Goal: Transaction & Acquisition: Obtain resource

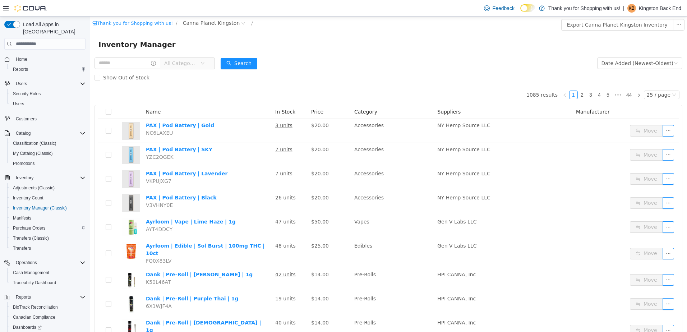
scroll to position [26, 0]
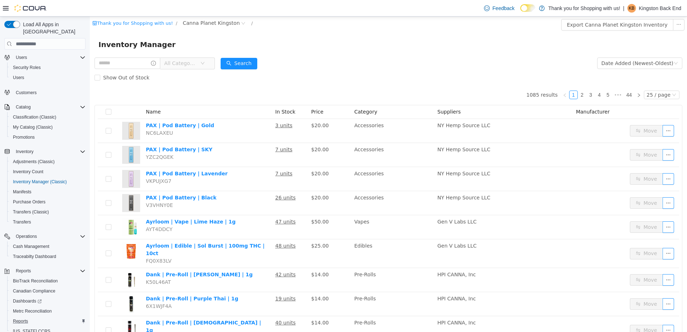
click at [42, 317] on div "Reports" at bounding box center [47, 321] width 75 height 9
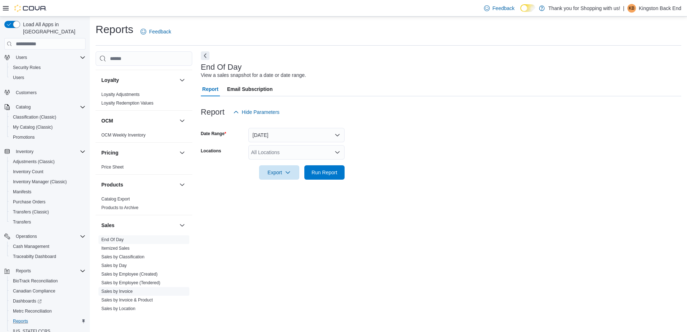
scroll to position [359, 0]
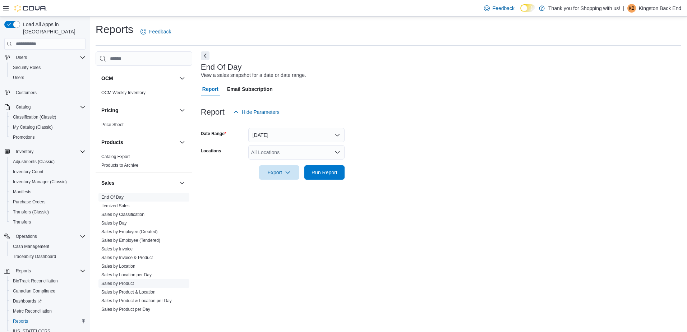
click at [128, 282] on link "Sales by Product" at bounding box center [117, 283] width 33 height 5
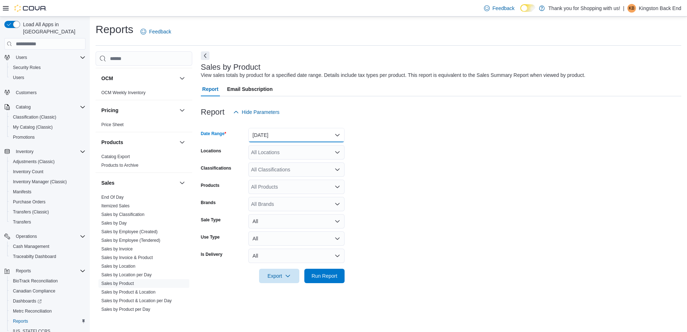
click at [287, 138] on button "[DATE]" at bounding box center [296, 135] width 96 height 14
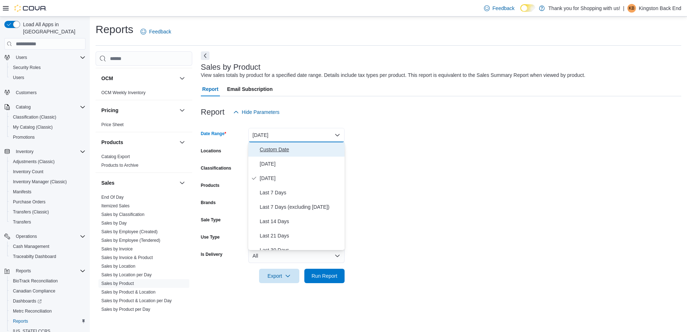
click at [286, 151] on span "Custom Date" at bounding box center [301, 149] width 82 height 9
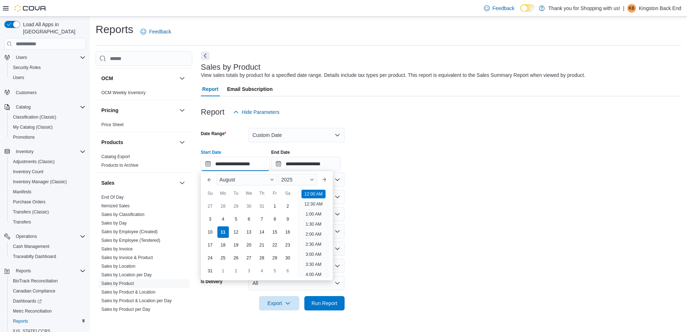
click at [250, 169] on input "**********" at bounding box center [235, 164] width 69 height 14
click at [208, 179] on button "Previous Month" at bounding box center [209, 179] width 11 height 11
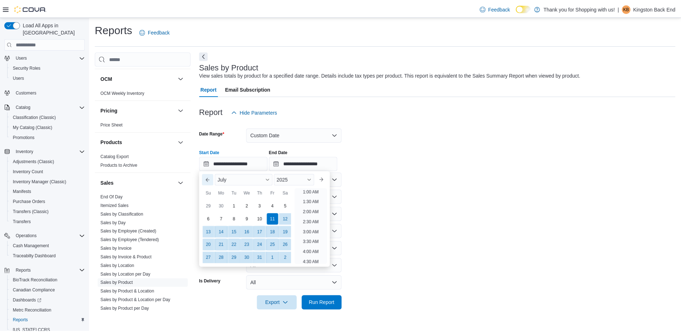
scroll to position [1, 0]
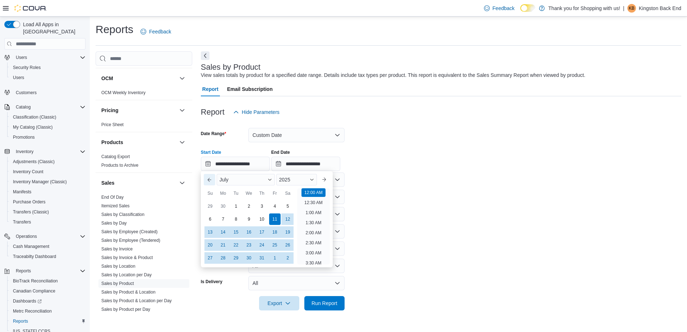
click at [208, 179] on button "Previous Month" at bounding box center [209, 179] width 11 height 11
click at [262, 205] on div "5" at bounding box center [261, 206] width 13 height 13
type input "**********"
click at [397, 193] on form "**********" at bounding box center [441, 214] width 480 height 191
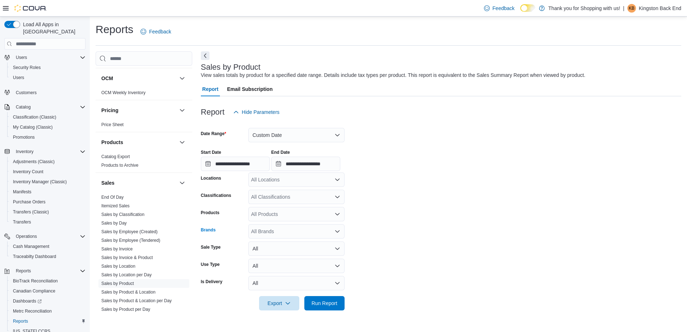
click at [266, 231] on div "All Brands" at bounding box center [296, 231] width 96 height 14
type input "**"
click at [288, 255] on span "MyHi" at bounding box center [297, 253] width 88 height 7
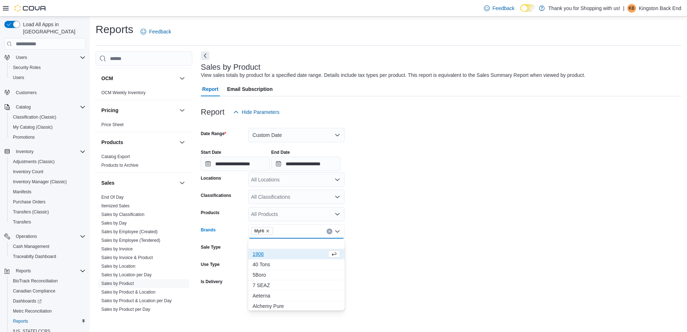
click at [388, 234] on form "**********" at bounding box center [441, 214] width 480 height 191
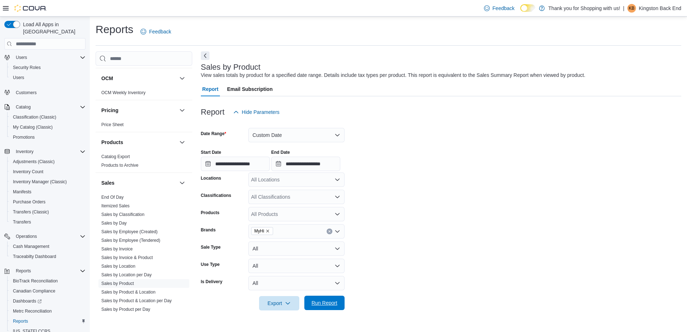
click at [337, 299] on span "Run Report" at bounding box center [325, 303] width 32 height 14
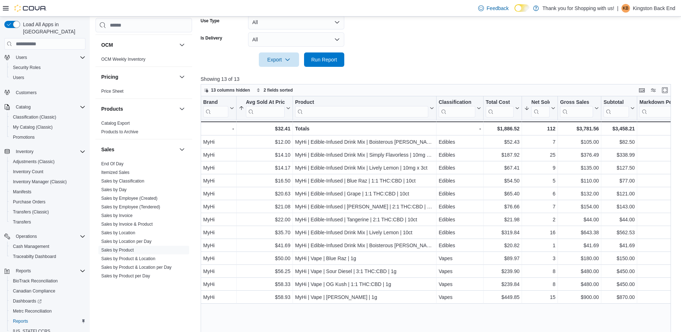
scroll to position [195, 0]
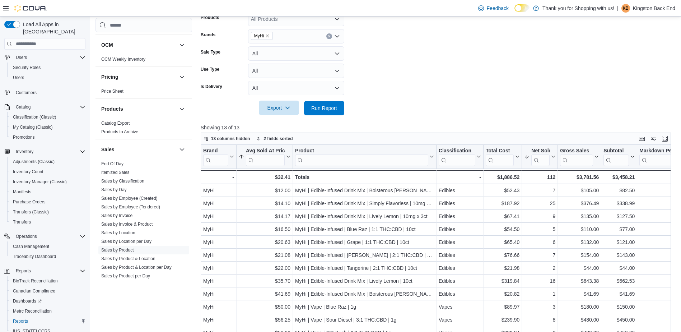
click at [290, 110] on icon "button" at bounding box center [288, 108] width 6 height 6
click at [276, 123] on span "Export to Excel" at bounding box center [280, 123] width 32 height 6
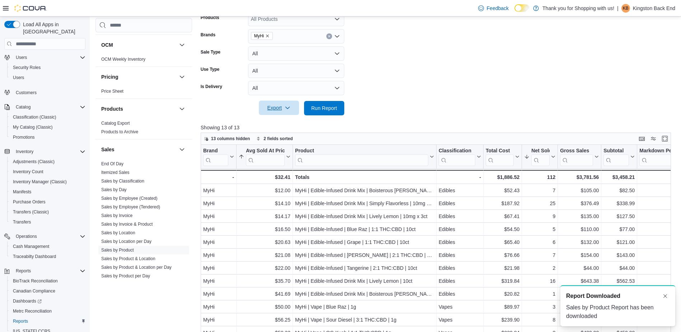
scroll to position [0, 0]
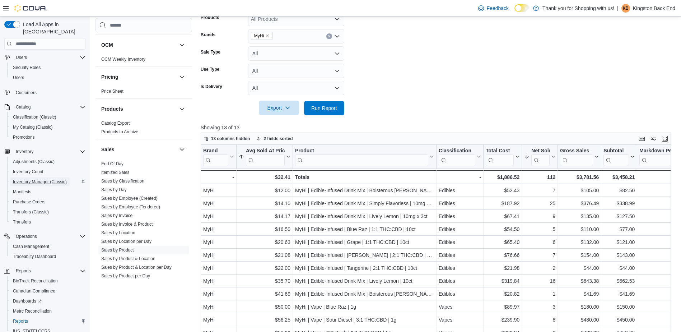
click at [50, 177] on span "Inventory Manager (Classic)" at bounding box center [40, 181] width 54 height 9
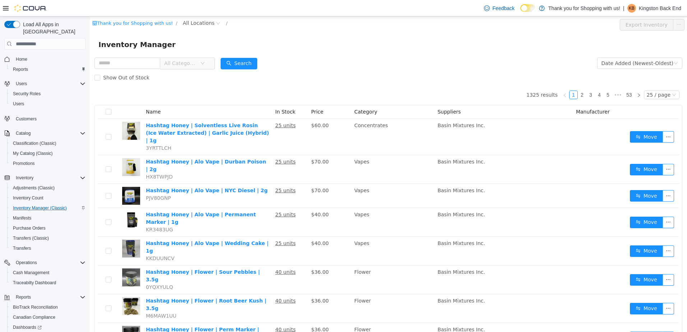
click at [52, 55] on span "Home" at bounding box center [49, 59] width 73 height 9
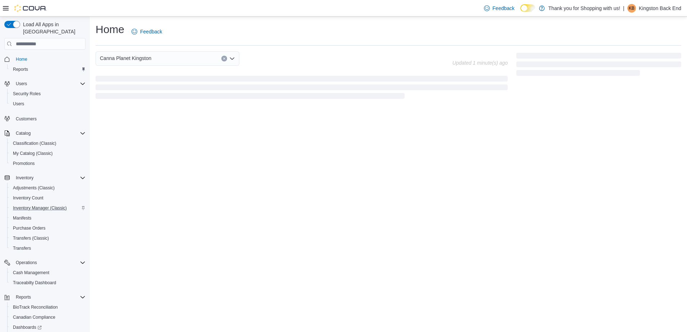
click at [182, 60] on div "Canna Planet Kingston" at bounding box center [168, 58] width 144 height 14
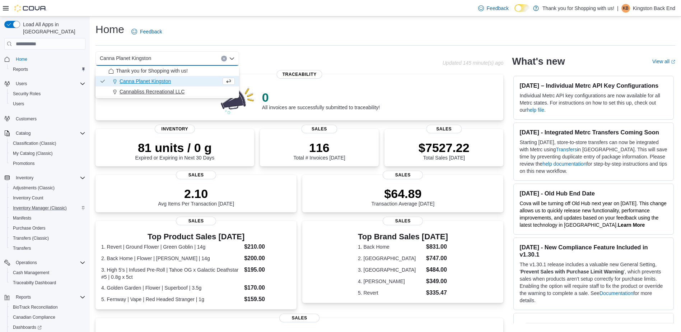
click at [184, 92] on span "Cannabliss Recreational LLC" at bounding box center [152, 91] width 65 height 7
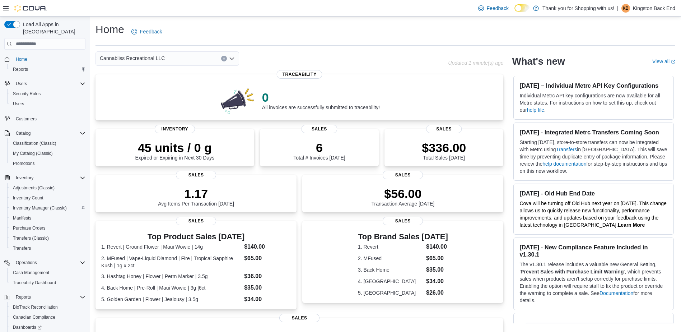
click at [176, 60] on div "Cannabliss Recreational LLC Combo box. Selected. Cannabliss Recreational LLC. P…" at bounding box center [168, 58] width 144 height 14
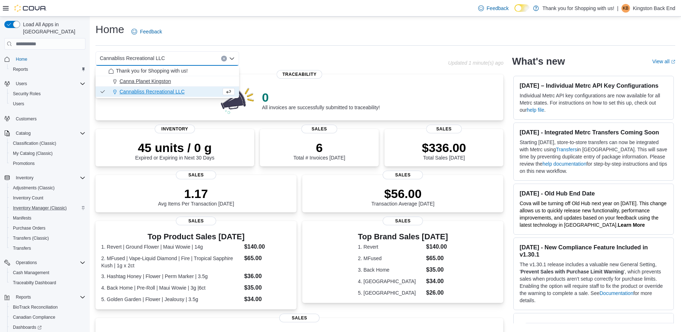
click at [181, 80] on div "Canna Planet Kingston" at bounding box center [171, 81] width 126 height 7
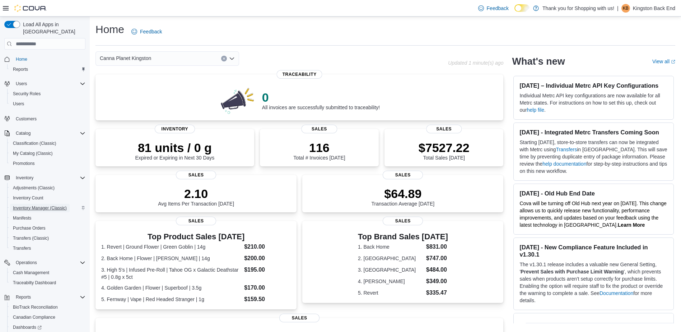
click at [30, 205] on span "Inventory Manager (Classic)" at bounding box center [40, 208] width 54 height 6
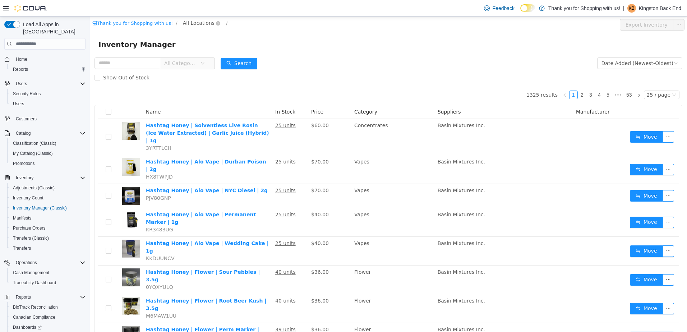
click at [191, 22] on span "All Locations" at bounding box center [199, 23] width 32 height 8
click at [207, 61] on span "Canna Planet Kingston" at bounding box center [219, 62] width 57 height 6
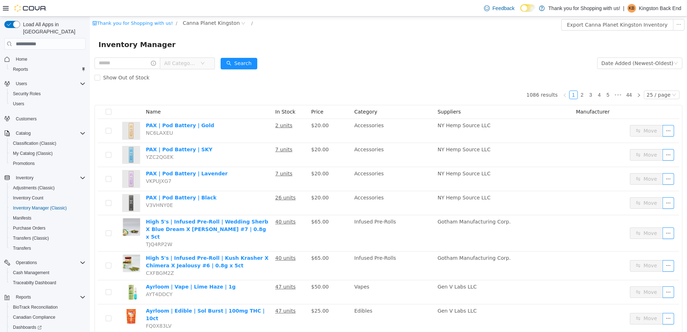
click at [36, 55] on span "Home" at bounding box center [49, 59] width 73 height 9
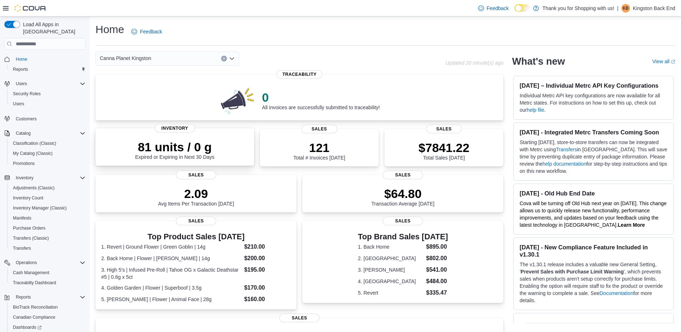
click at [227, 147] on div "81 units / 0 g Expired or Expiring in Next 30 Days" at bounding box center [174, 148] width 147 height 23
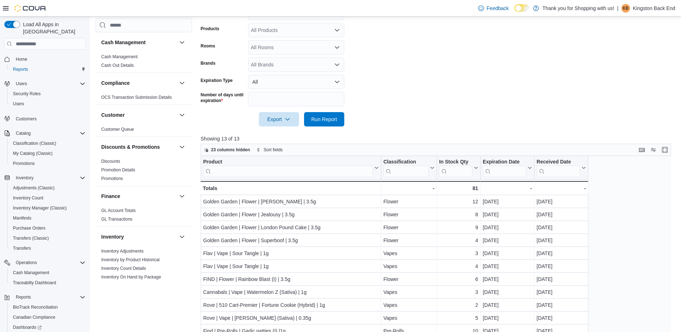
scroll to position [144, 0]
